Goal: Task Accomplishment & Management: Manage account settings

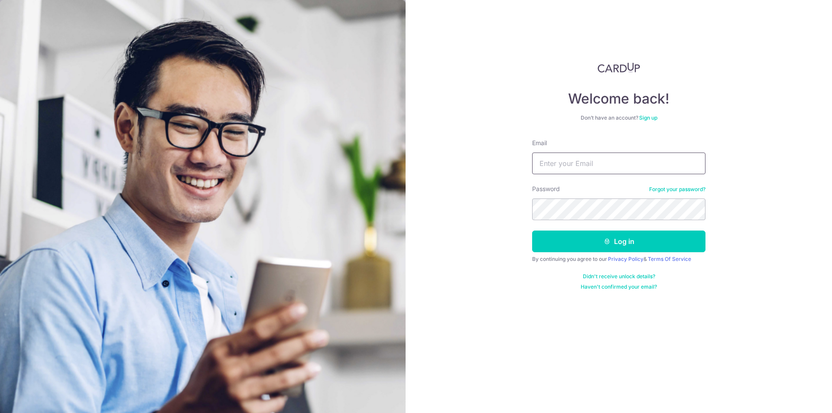
click at [572, 169] on input "Email" at bounding box center [618, 164] width 173 height 22
type input "[EMAIL_ADDRESS][DOMAIN_NAME]"
click at [532, 231] on button "Log in" at bounding box center [618, 242] width 173 height 22
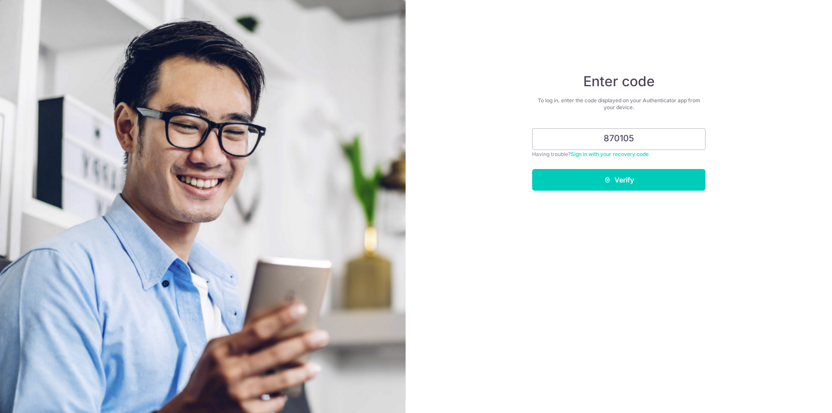
type input "870105"
click at [532, 169] on button "Verify" at bounding box center [618, 180] width 173 height 22
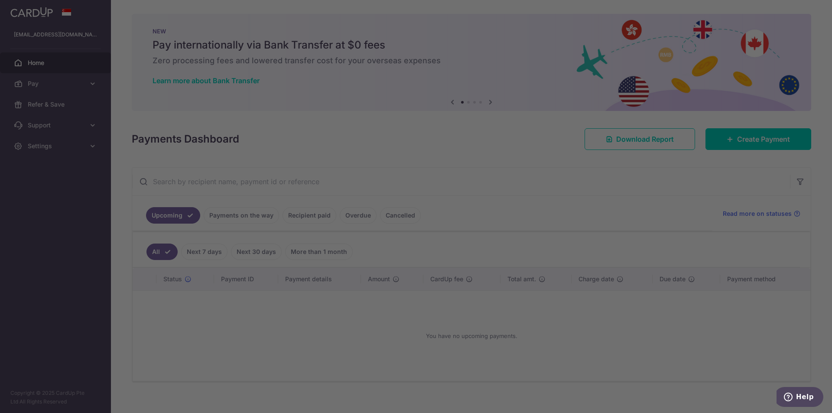
click at [94, 145] on div at bounding box center [420, 208] width 840 height 417
click at [96, 143] on div at bounding box center [420, 208] width 840 height 417
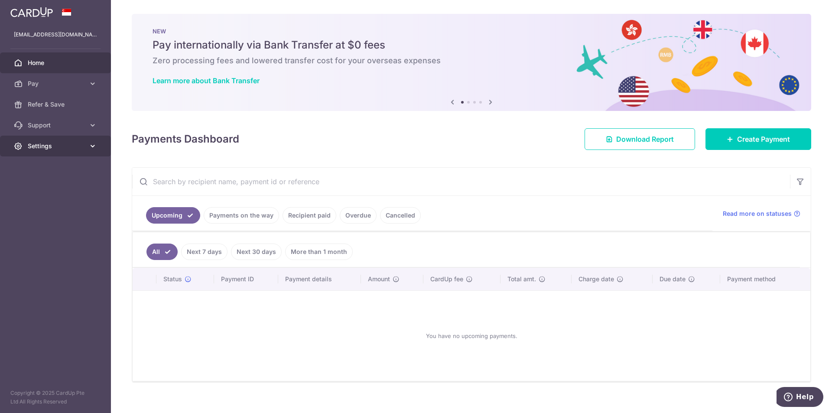
click at [91, 146] on icon at bounding box center [92, 146] width 9 height 9
click at [40, 182] on link "Logout" at bounding box center [55, 187] width 111 height 21
